Goal: Task Accomplishment & Management: Manage account settings

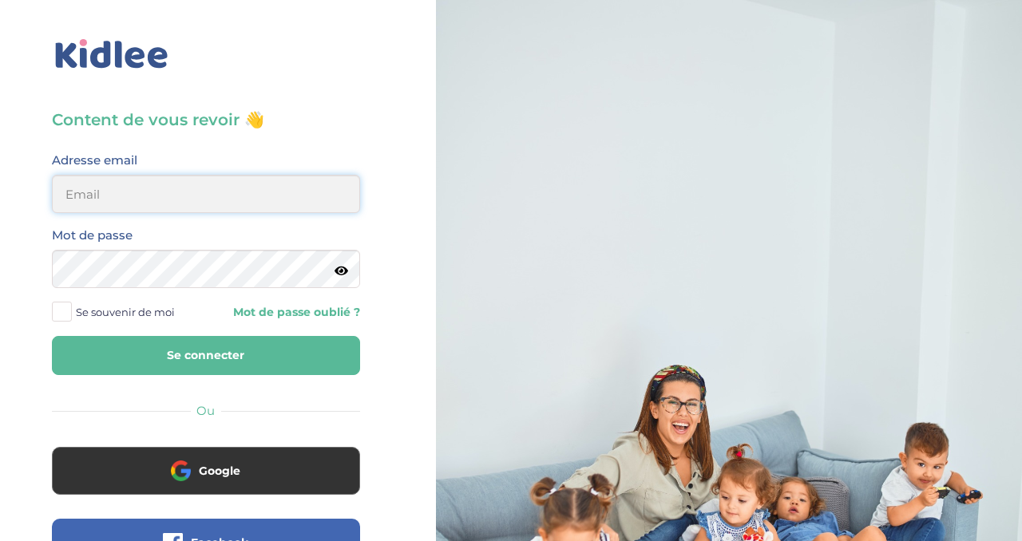
type input "julianamatthey@gmail.com"
click at [184, 365] on button "Se connecter" at bounding box center [206, 355] width 308 height 39
click at [168, 197] on input "email" at bounding box center [206, 194] width 308 height 38
type input "julianamatthey@gmail.com"
click at [187, 342] on button "Se connecter" at bounding box center [206, 355] width 308 height 39
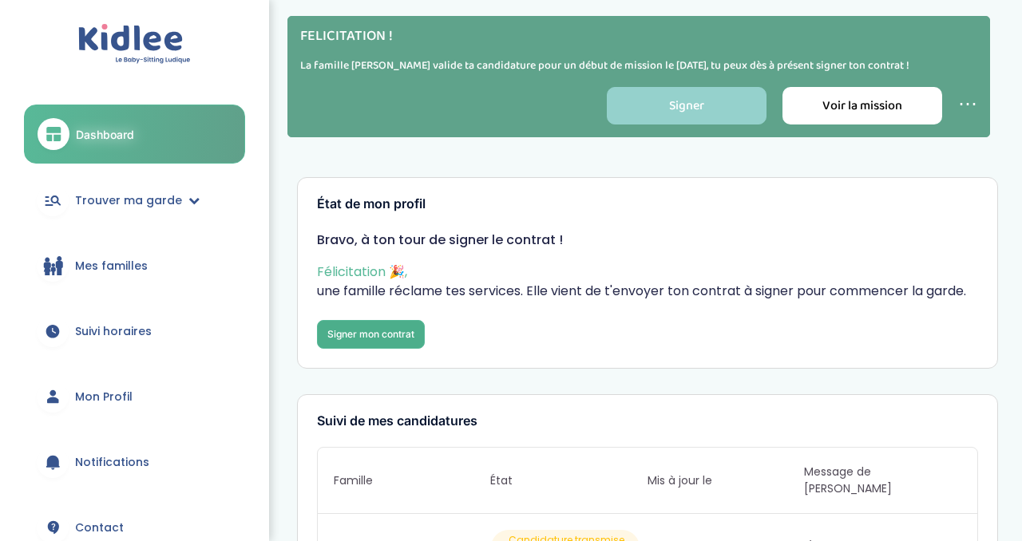
click at [375, 338] on link "Signer mon contrat" at bounding box center [371, 334] width 108 height 29
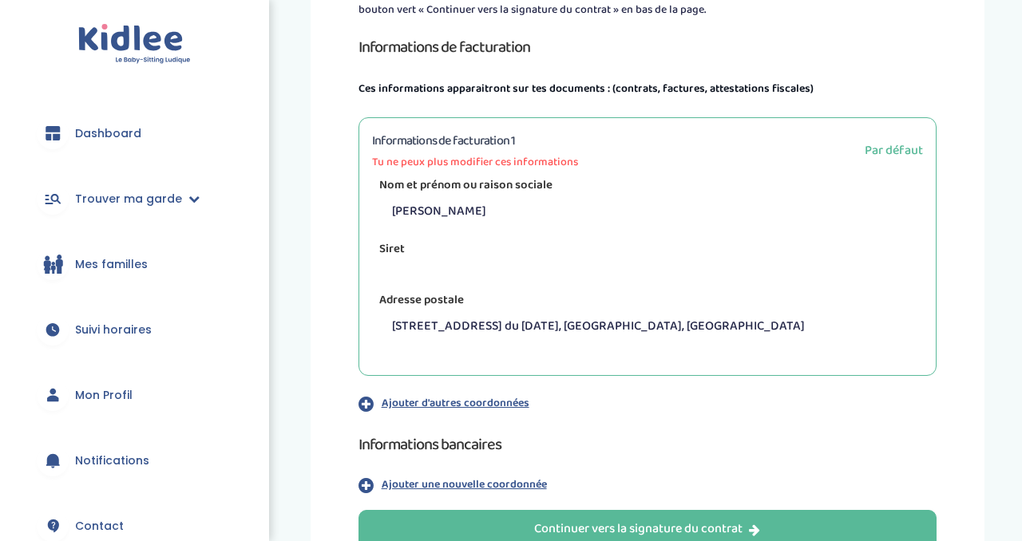
scroll to position [386, 0]
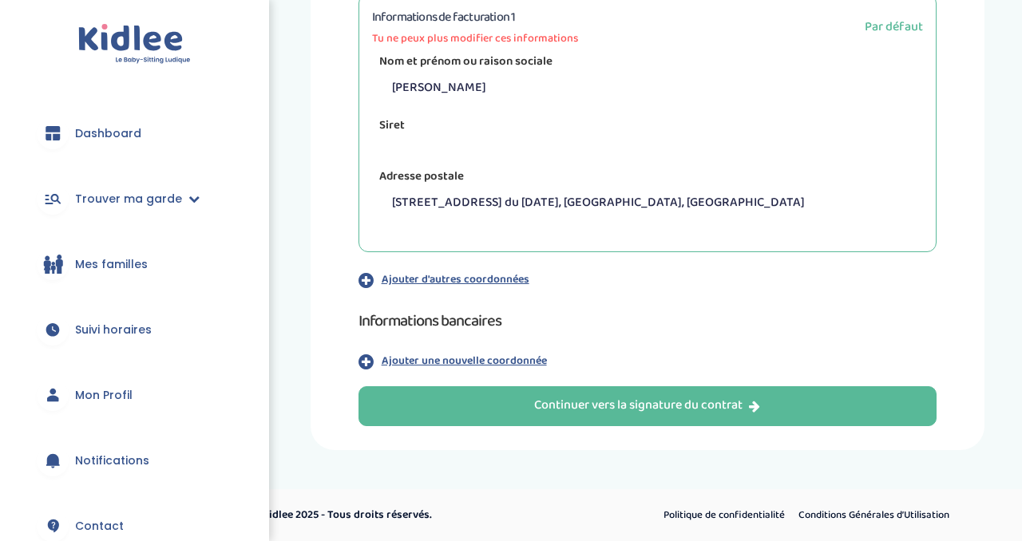
click at [479, 366] on p "Ajouter une nouvelle coordonnée" at bounding box center [464, 361] width 165 height 17
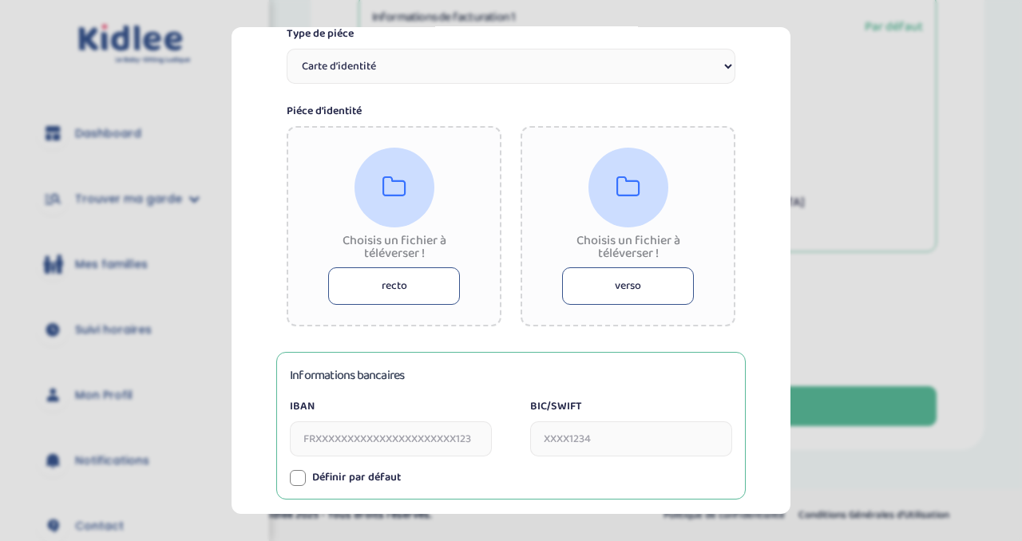
scroll to position [434, 0]
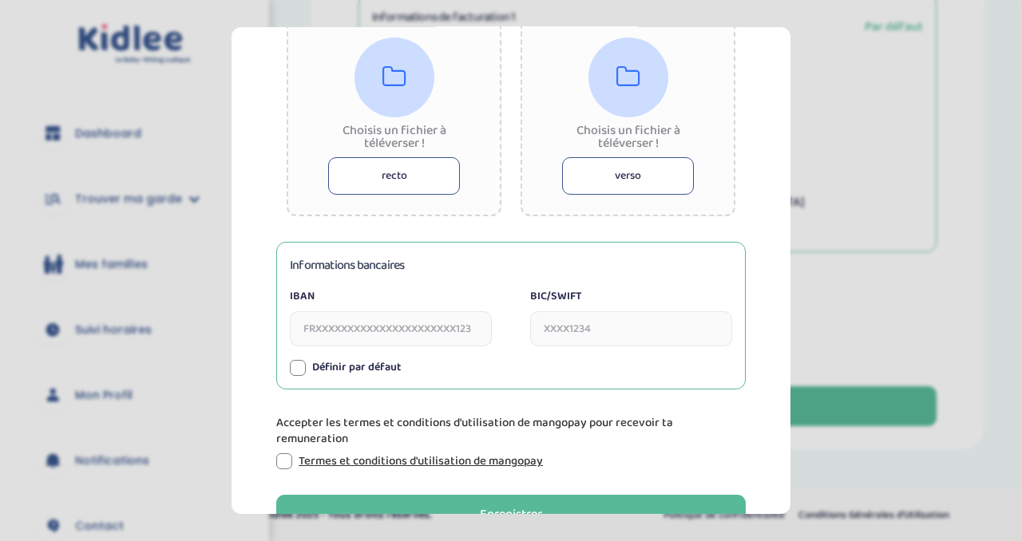
click at [410, 340] on input "IBAN" at bounding box center [391, 328] width 202 height 35
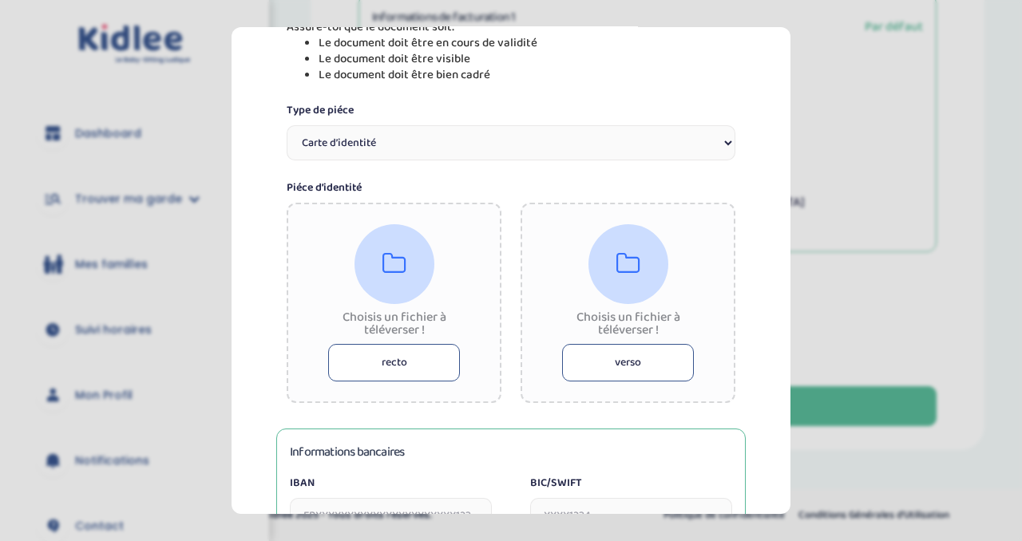
click at [419, 365] on button "recto" at bounding box center [394, 363] width 132 height 38
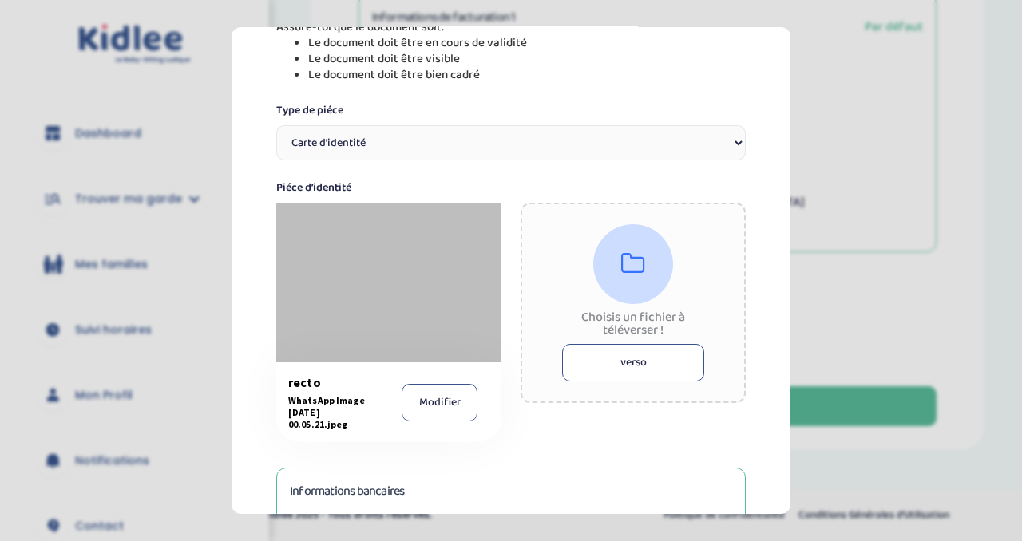
click at [421, 406] on button "Modifier" at bounding box center [440, 402] width 76 height 38
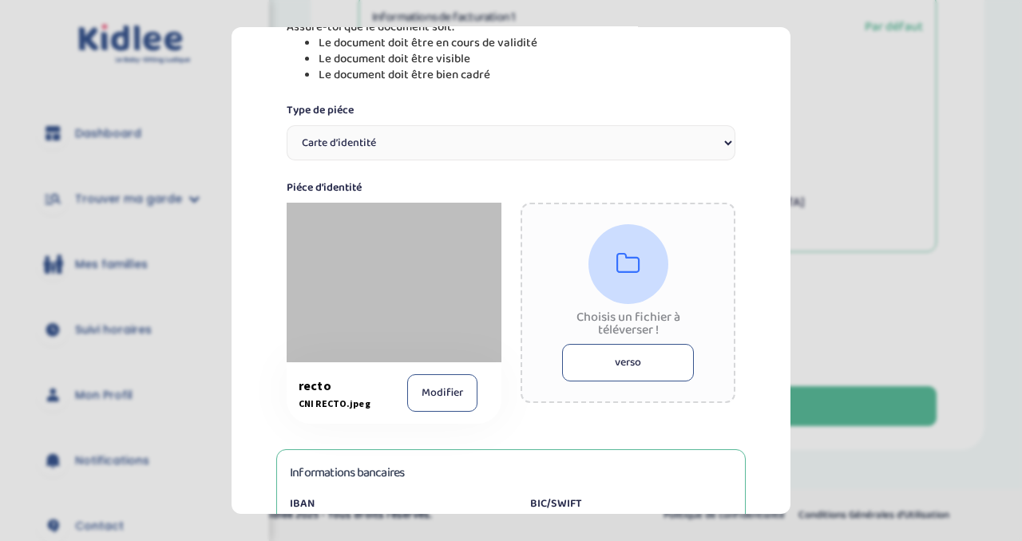
click at [598, 365] on button "verso" at bounding box center [628, 363] width 132 height 38
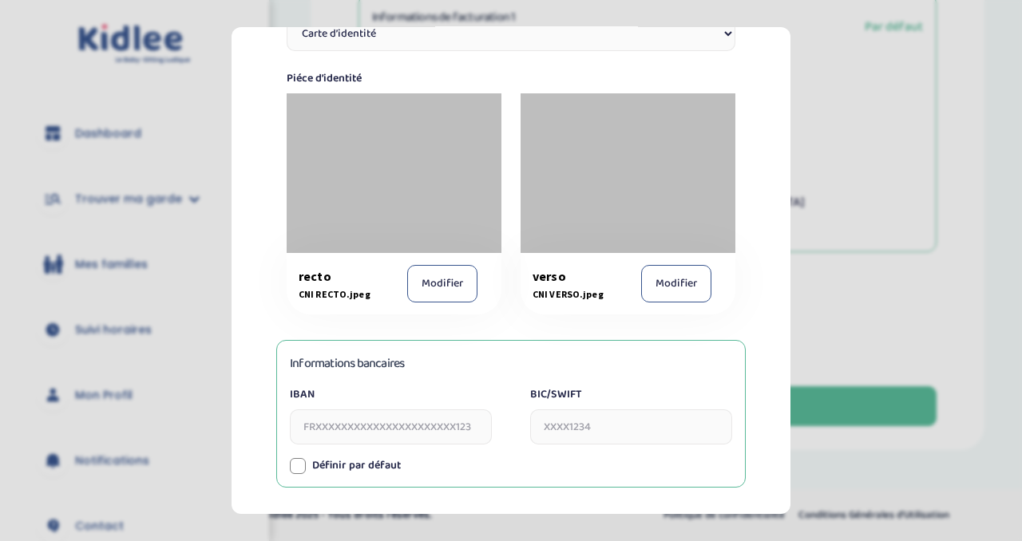
scroll to position [549, 0]
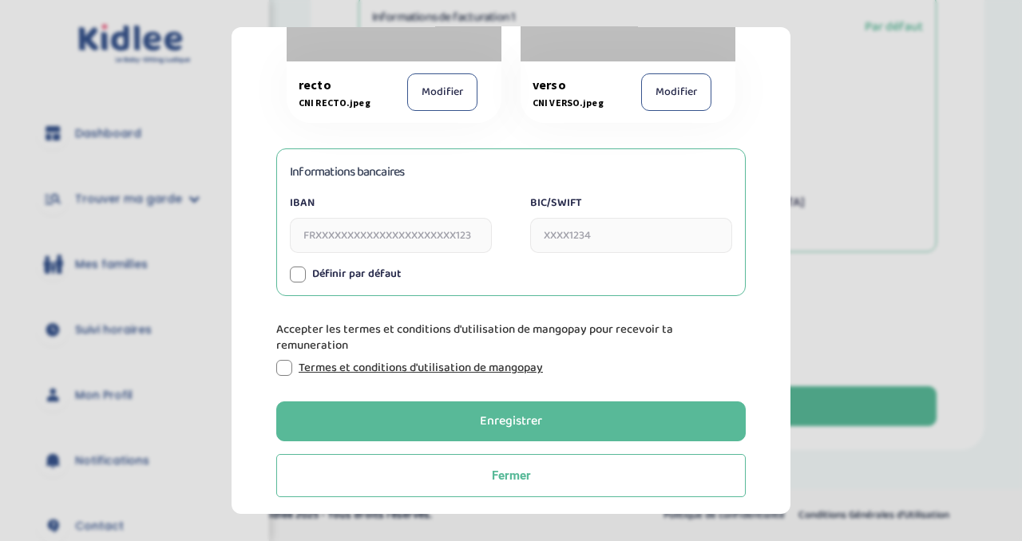
click at [426, 239] on input "IBAN" at bounding box center [391, 235] width 202 height 35
type input "FR7617515900000428551355080"
click at [588, 233] on input "BIC/SWIFT" at bounding box center [631, 235] width 202 height 35
type input "CEPAFRPP751"
click at [304, 274] on div at bounding box center [298, 274] width 16 height 16
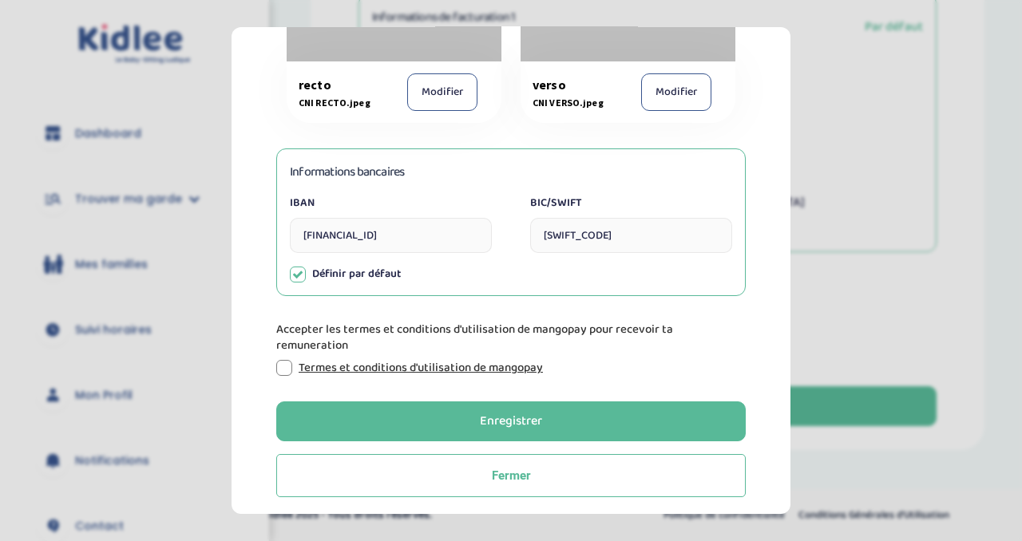
scroll to position [557, 0]
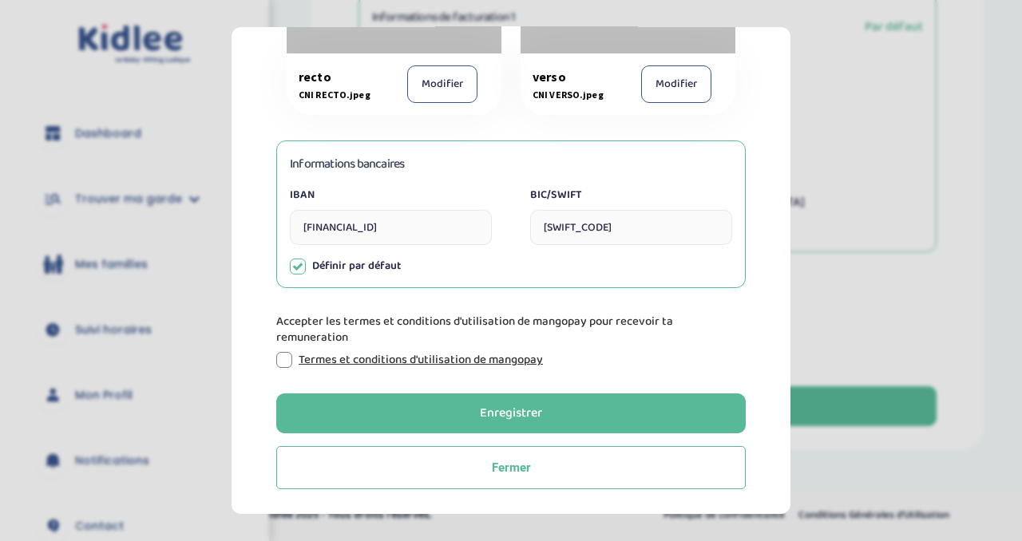
click at [273, 363] on div "Information de paiement Tu dois joindre ta pièce d’identité (carte d’identité n…" at bounding box center [511, -1] width 508 height 979
click at [283, 359] on div at bounding box center [284, 360] width 16 height 16
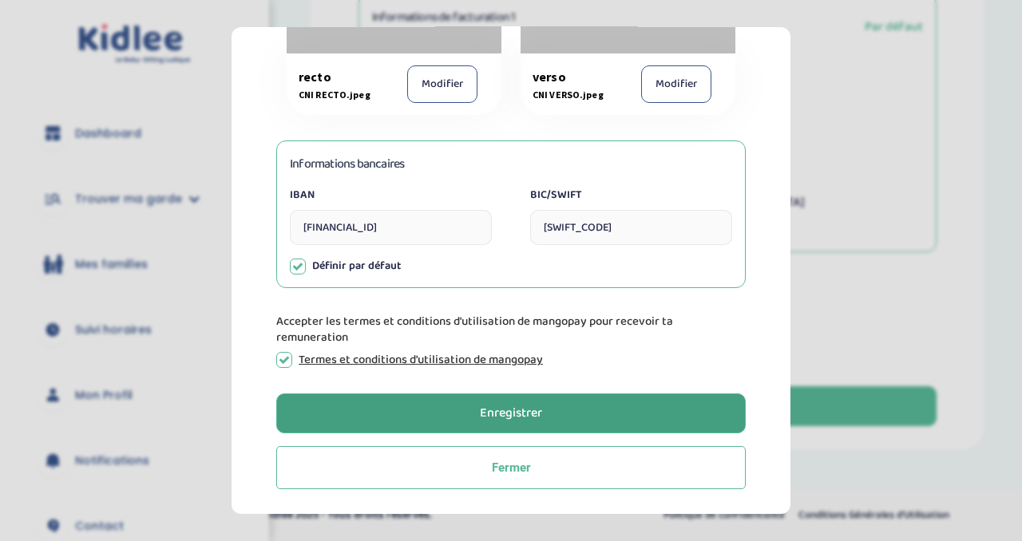
click at [529, 410] on div "Enregistrer" at bounding box center [511, 413] width 62 height 18
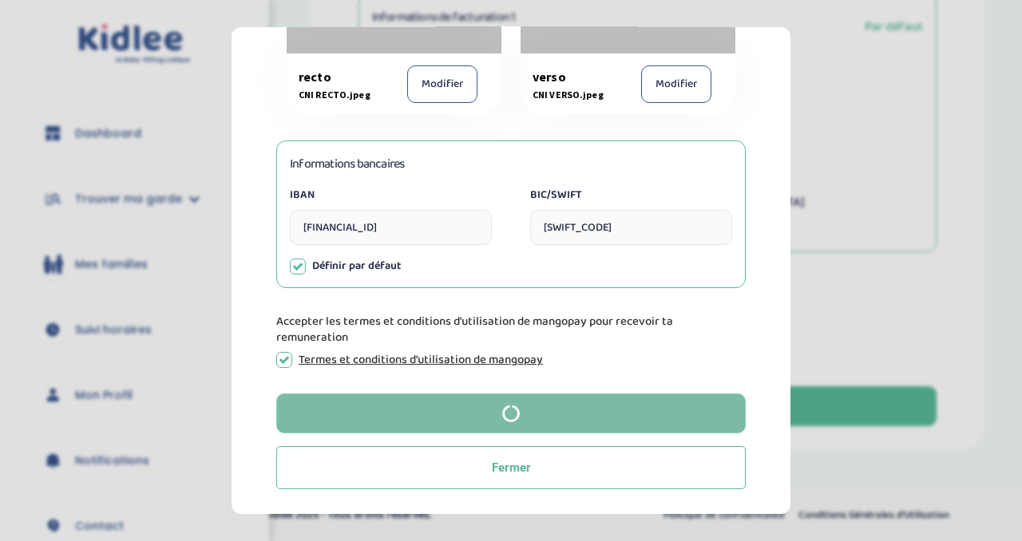
scroll to position [0, 0]
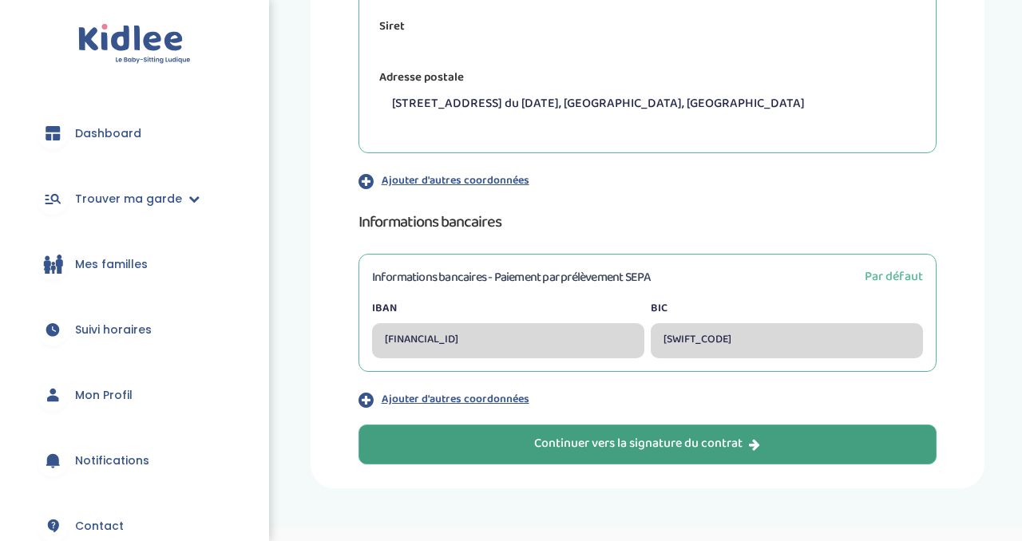
scroll to position [491, 0]
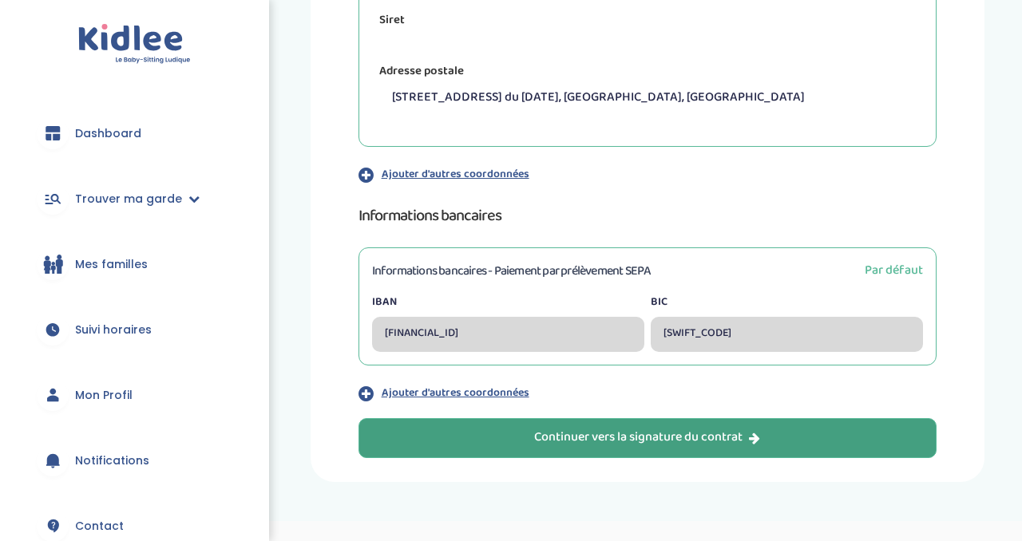
click at [640, 445] on div "Continuer vers la signature du contrat" at bounding box center [647, 438] width 226 height 18
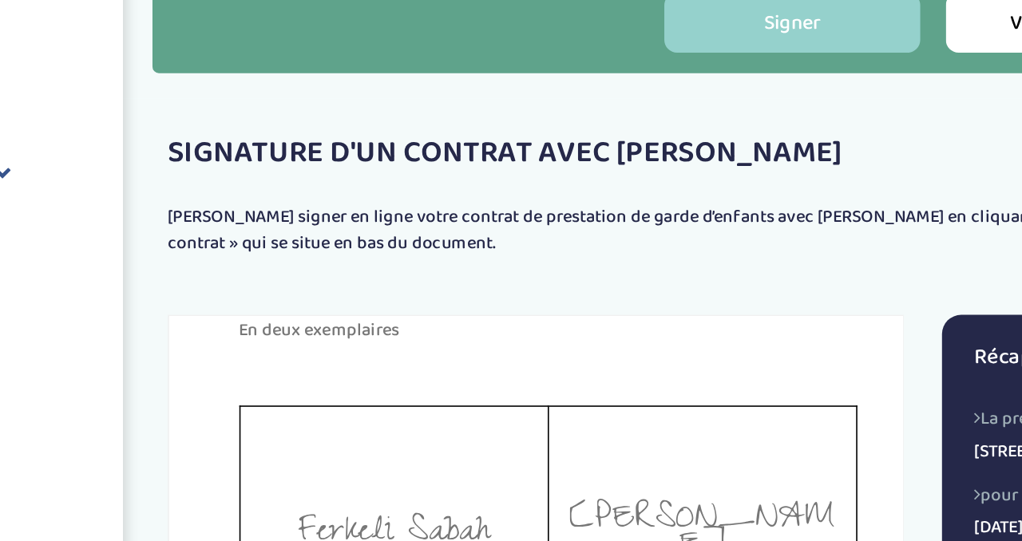
scroll to position [8284, 0]
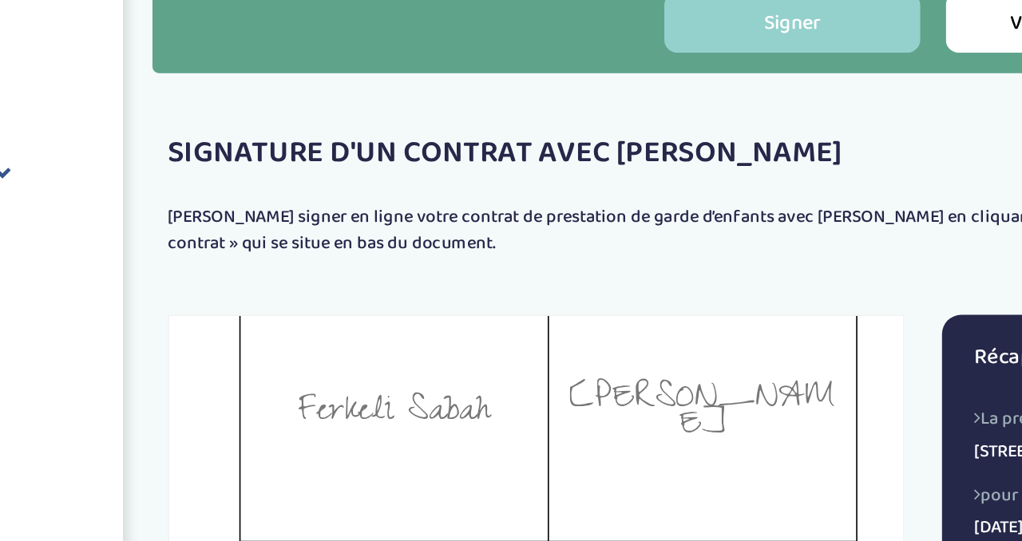
click at [652, 271] on td "Matthey Juliana" at bounding box center [630, 351] width 192 height 160
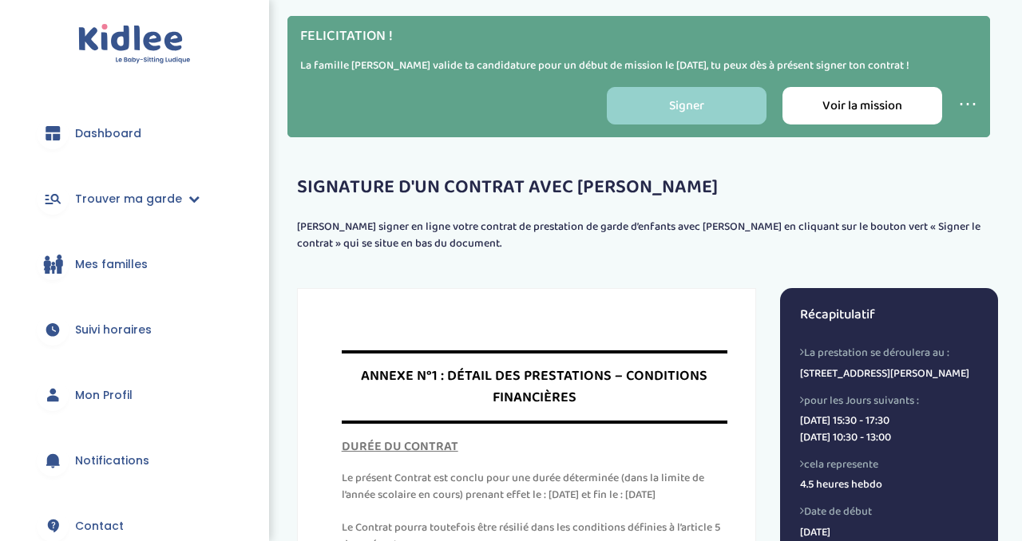
scroll to position [8456, 0]
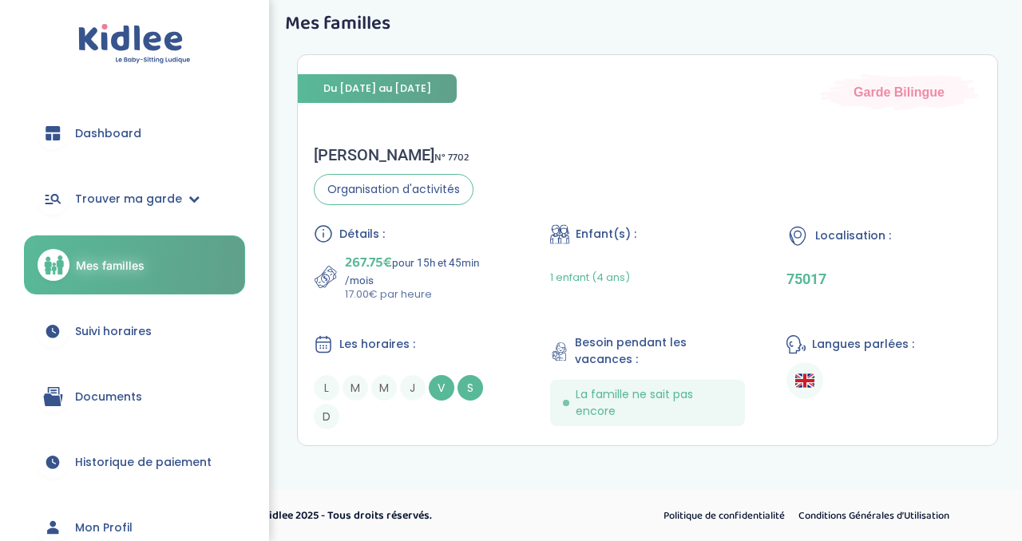
scroll to position [76, 0]
click at [162, 326] on link "Suivi horaires" at bounding box center [134, 331] width 221 height 57
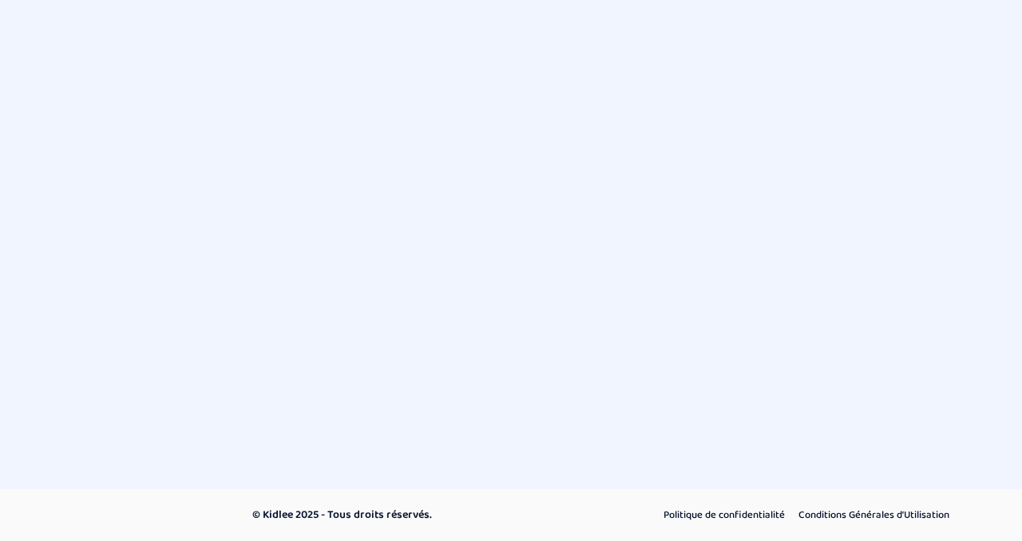
select select "octobre 2025"
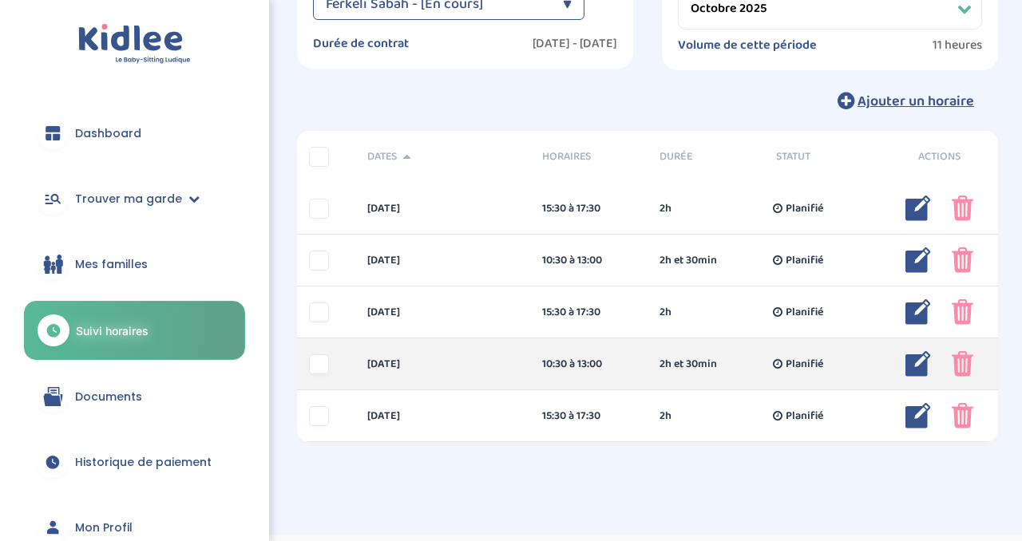
scroll to position [148, 0]
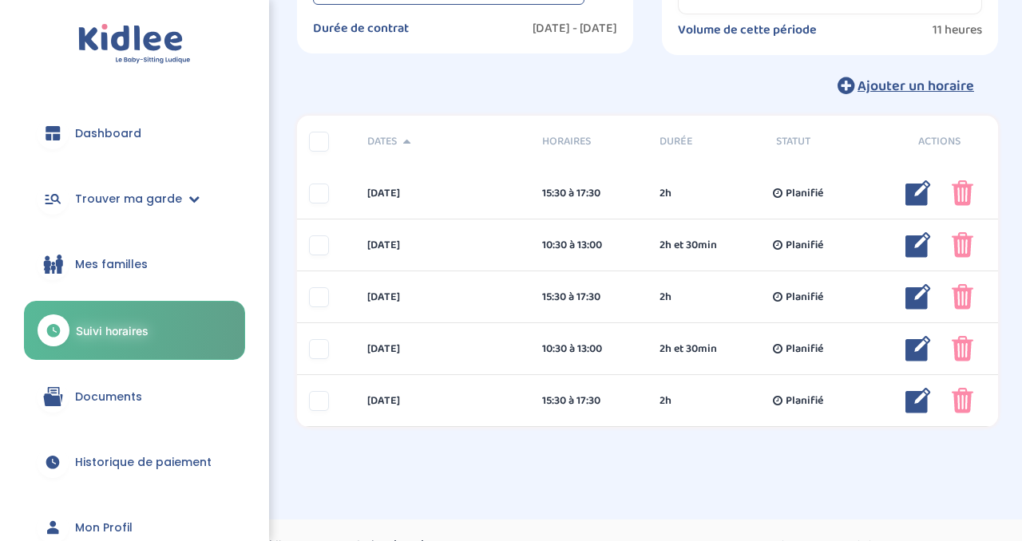
click at [164, 393] on link "Documents" at bounding box center [134, 396] width 221 height 57
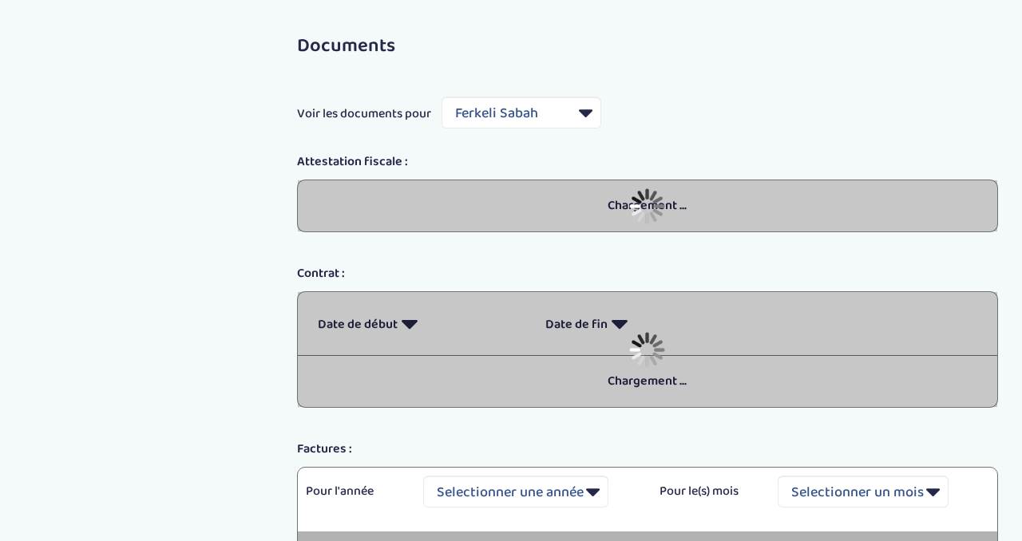
select select "6509"
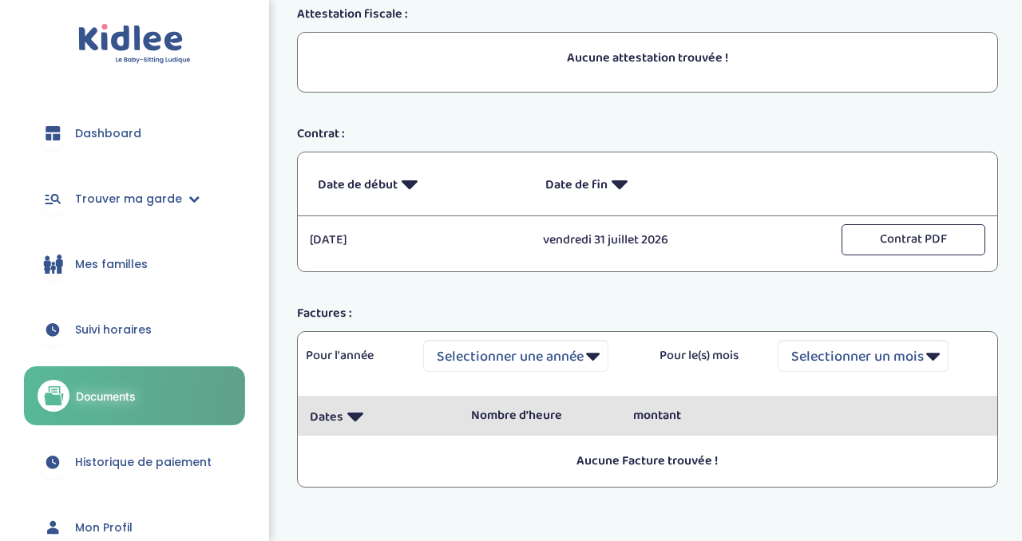
click at [108, 264] on span "Mes familles" at bounding box center [111, 264] width 73 height 17
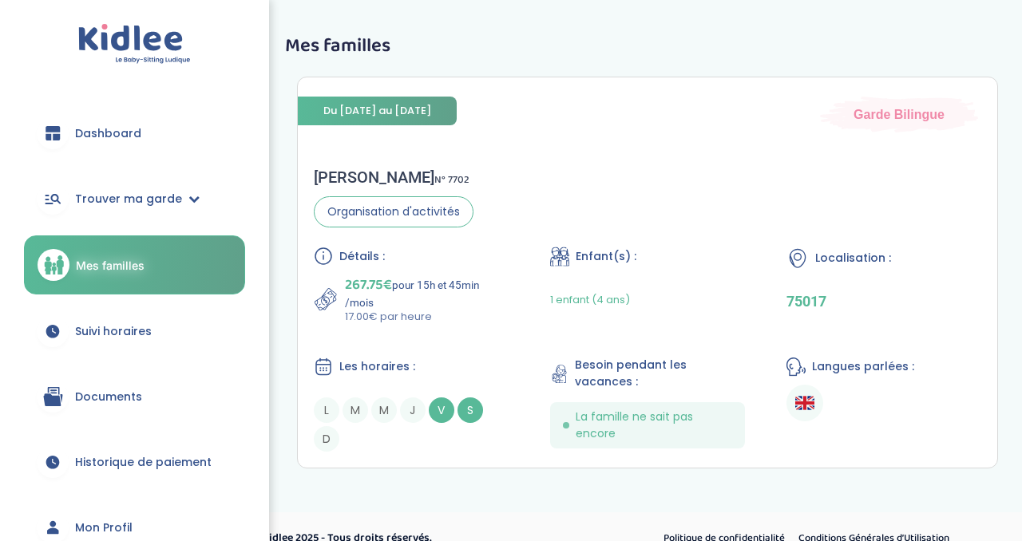
click at [93, 131] on span "Dashboard" at bounding box center [108, 133] width 66 height 17
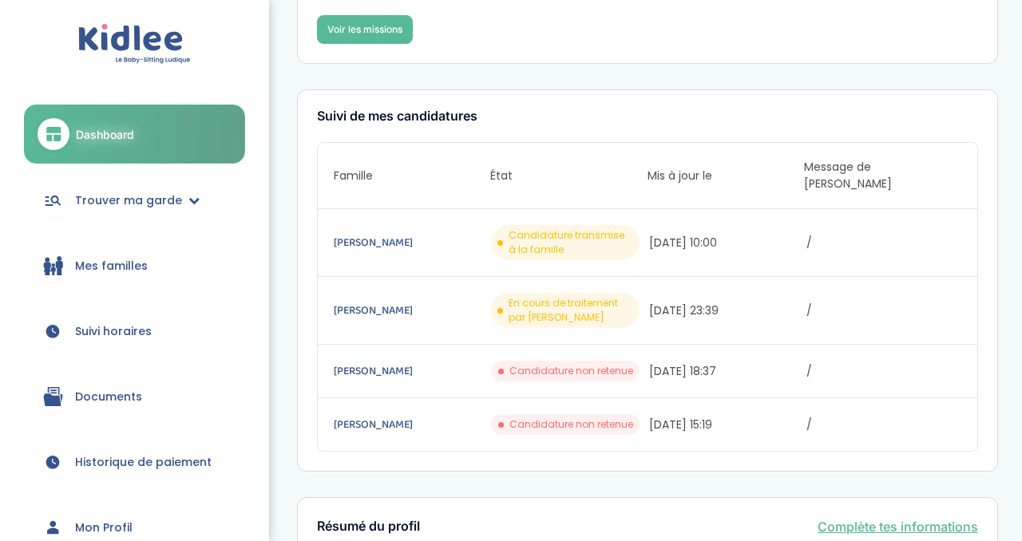
scroll to position [207, 0]
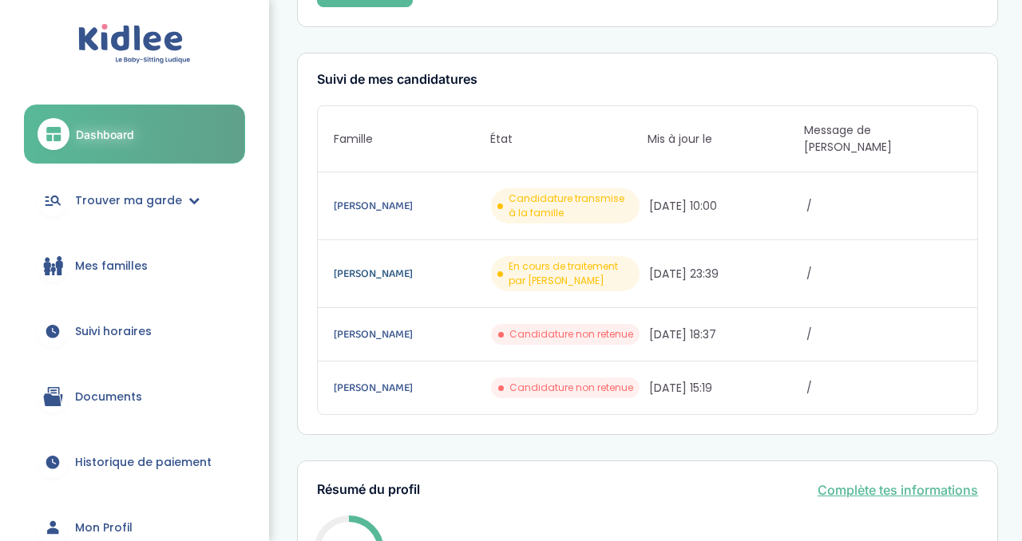
click at [367, 265] on link "Fournière Caroline" at bounding box center [411, 274] width 155 height 18
click at [389, 197] on link "REBAI Esther" at bounding box center [411, 206] width 155 height 18
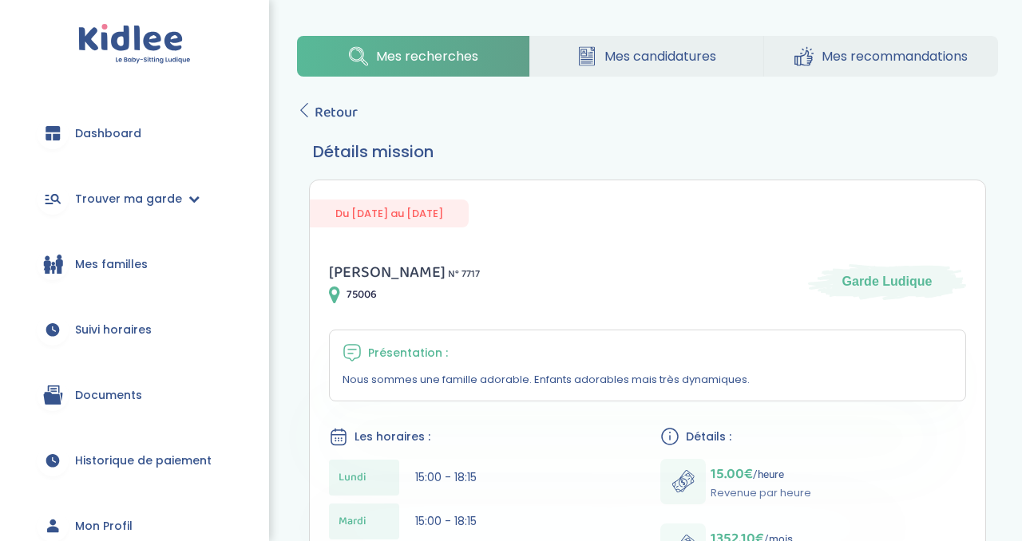
click at [317, 110] on span "Retour" at bounding box center [336, 112] width 43 height 22
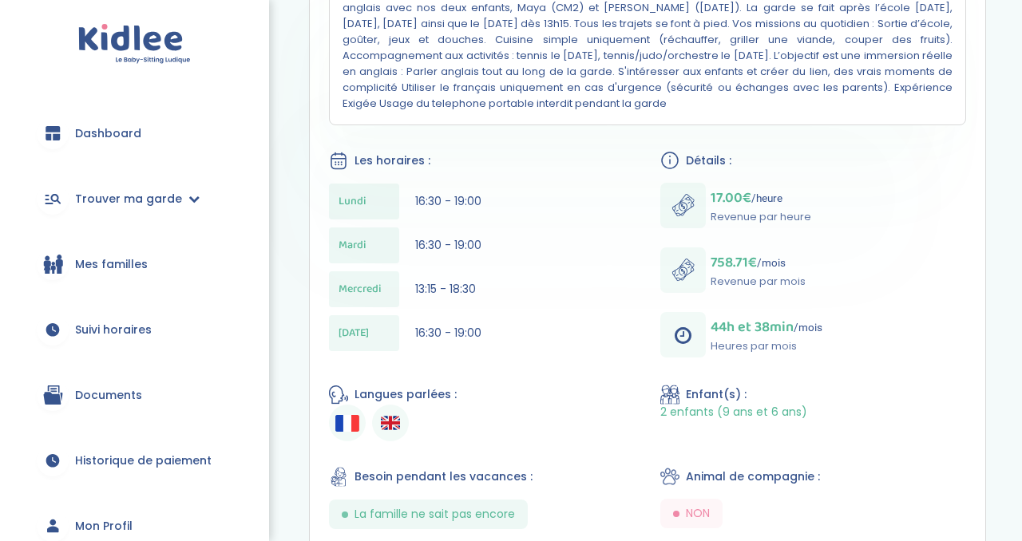
scroll to position [391, 0]
